Goal: Information Seeking & Learning: Learn about a topic

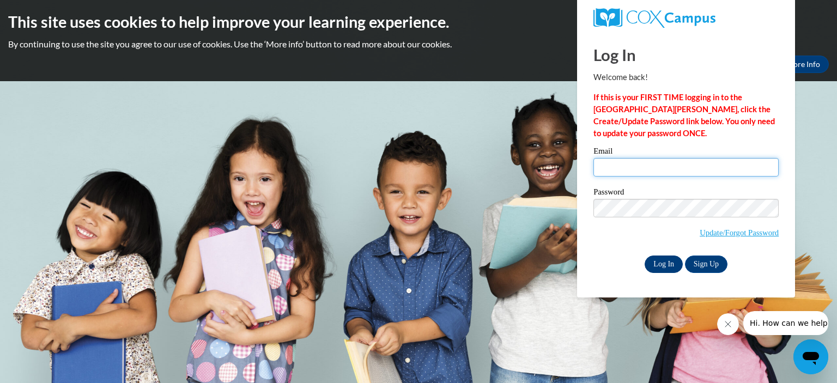
type input "[EMAIL_ADDRESS][DOMAIN_NAME]"
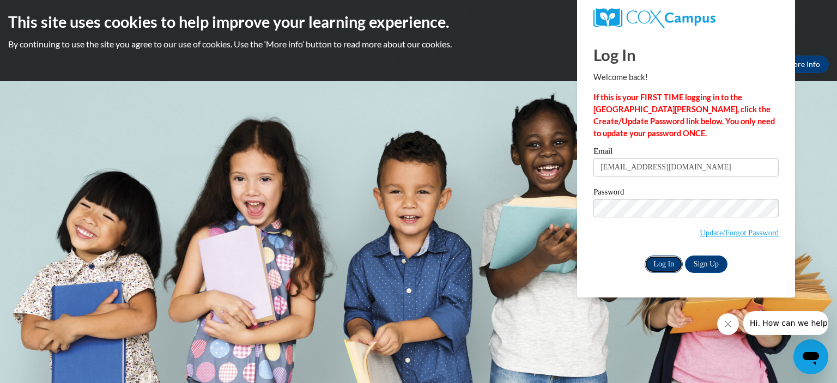
click at [670, 260] on input "Log In" at bounding box center [664, 264] width 38 height 17
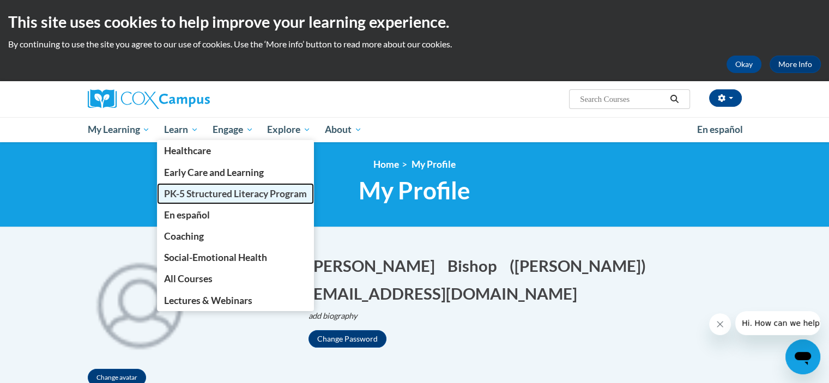
click at [206, 190] on span "PK-5 Structured Literacy Program" at bounding box center [235, 193] width 143 height 11
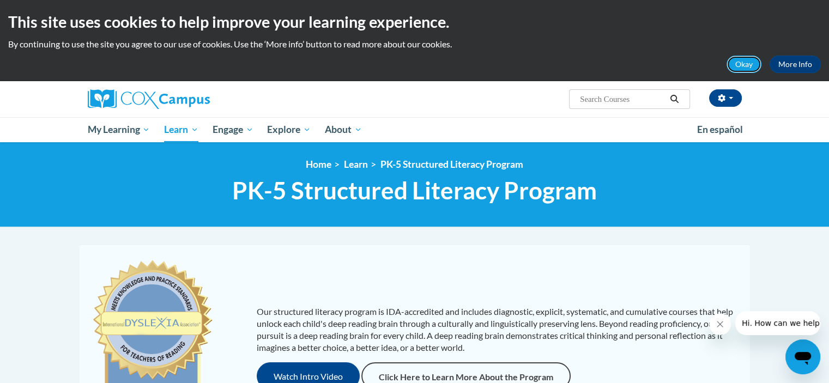
drag, startPoint x: 745, startPoint y: 65, endPoint x: 750, endPoint y: 62, distance: 5.9
click at [746, 65] on button "Okay" at bounding box center [744, 64] width 35 height 17
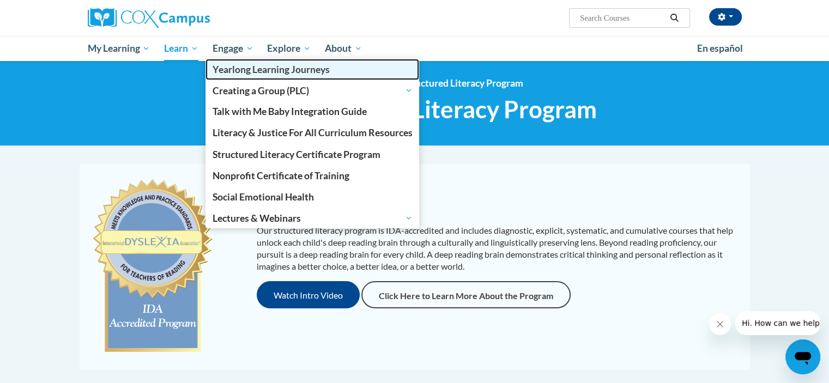
click at [250, 74] on span "Yearlong Learning Journeys" at bounding box center [271, 69] width 117 height 11
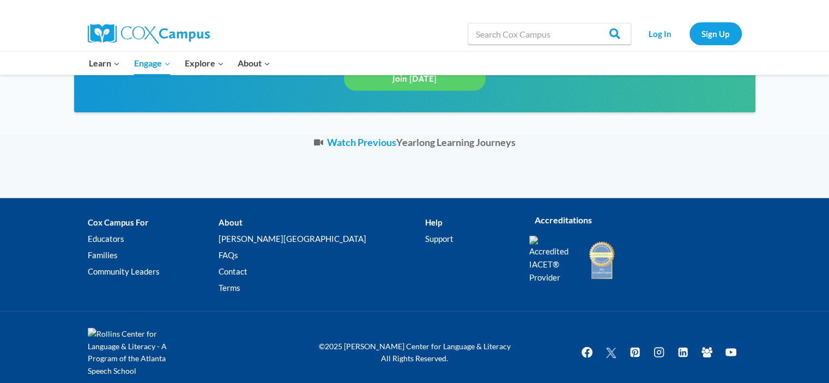
scroll to position [2288, 0]
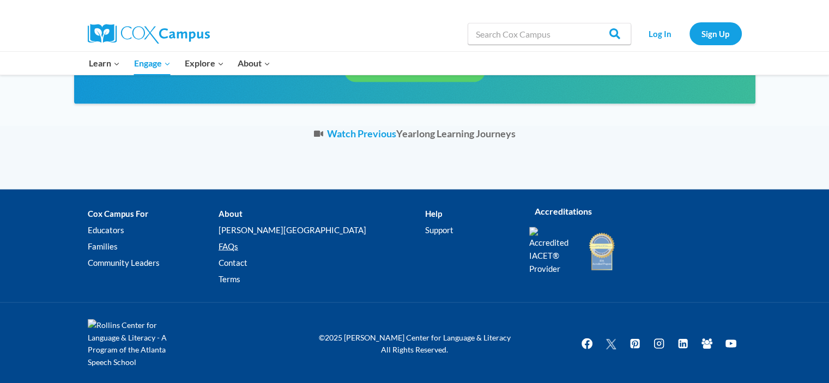
click at [267, 245] on link "FAQs" at bounding box center [322, 247] width 207 height 16
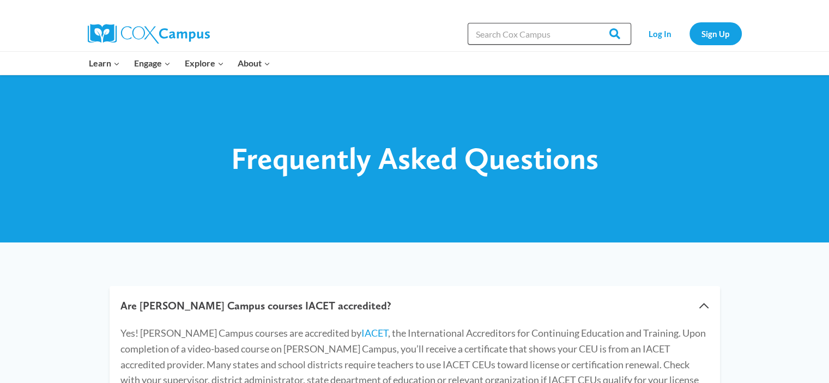
click at [523, 32] on input "Search in [URL][DOMAIN_NAME]" at bounding box center [550, 34] width 164 height 22
type input "graduate"
click at [589, 23] on input "Search" at bounding box center [610, 34] width 43 height 22
